Goal: Information Seeking & Learning: Learn about a topic

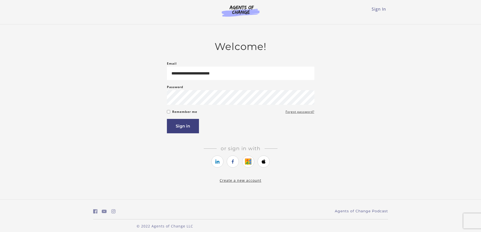
type input "**********"
click at [167, 119] on button "Sign in" at bounding box center [183, 126] width 32 height 14
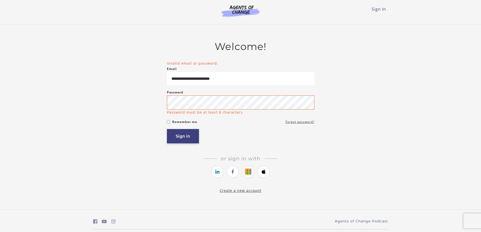
click at [180, 137] on button "Sign in" at bounding box center [183, 136] width 32 height 14
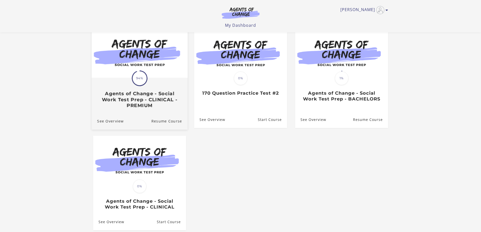
scroll to position [76, 0]
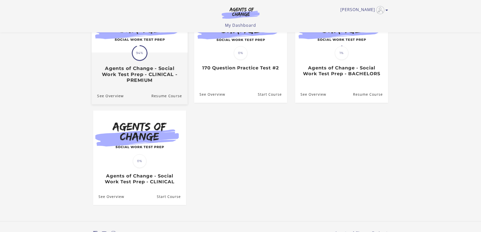
click at [138, 56] on span "94%" at bounding box center [139, 53] width 14 height 14
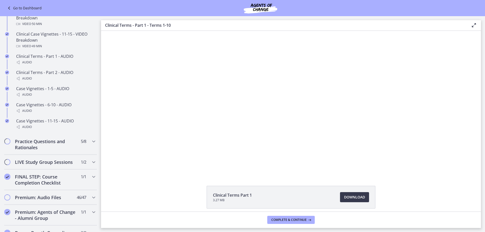
scroll to position [429, 0]
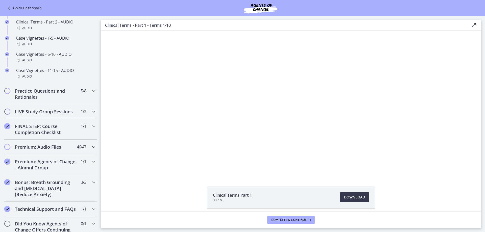
click at [68, 150] on h2 "Premium: Audio Files" at bounding box center [46, 147] width 62 height 6
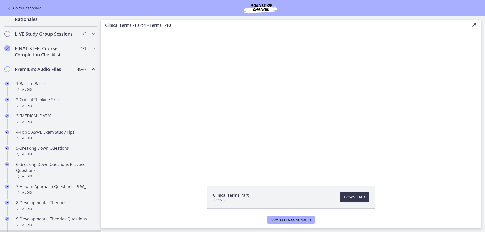
scroll to position [227, 0]
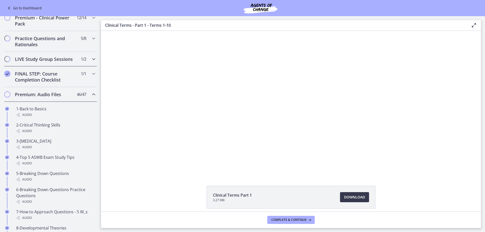
click at [86, 63] on div "LIVE Study Group Sessions 1 / 2 Completed" at bounding box center [50, 59] width 93 height 15
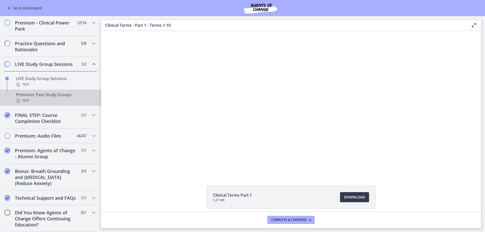
click at [42, 95] on div "Premium: Past Study Groups Text" at bounding box center [55, 98] width 79 height 12
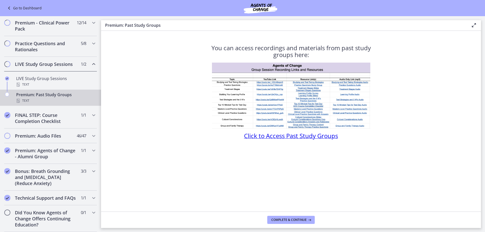
click at [299, 137] on span "Click to Access Past Study Groups" at bounding box center [291, 135] width 94 height 8
